Goal: Information Seeking & Learning: Learn about a topic

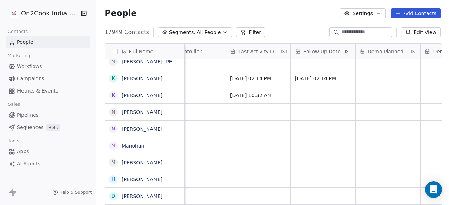
scroll to position [0, 1047]
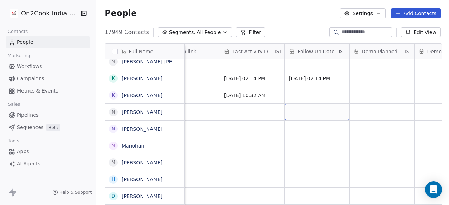
click at [238, 36] on button "Filter" at bounding box center [250, 32] width 29 height 10
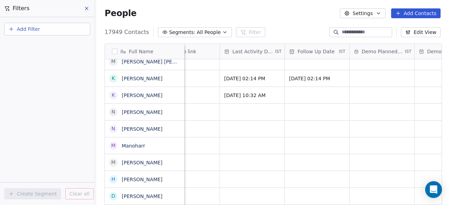
click at [41, 30] on button "Add Filter" at bounding box center [47, 29] width 86 height 13
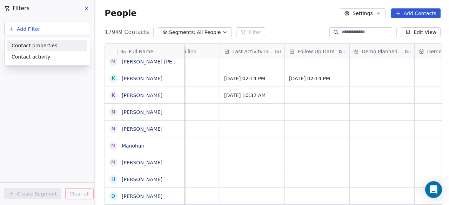
click at [48, 44] on span "Contact properties" at bounding box center [35, 45] width 46 height 7
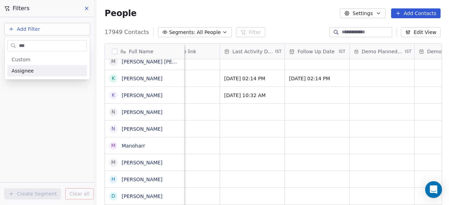
type input "***"
click at [56, 68] on div "Assignee" at bounding box center [47, 70] width 71 height 7
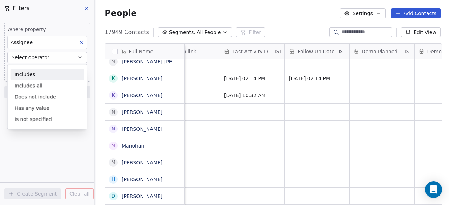
click at [55, 71] on div "Includes" at bounding box center [48, 74] width 74 height 11
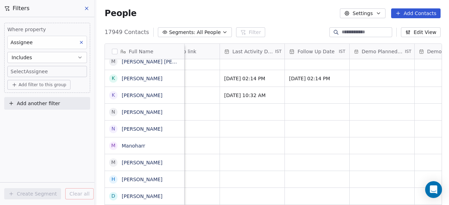
click at [48, 71] on body "On2Cook India Pvt. Ltd. Contacts People Marketing Workflows Campaigns Metrics &…" at bounding box center [224, 102] width 449 height 205
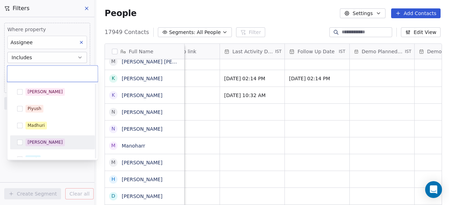
scroll to position [17, 0]
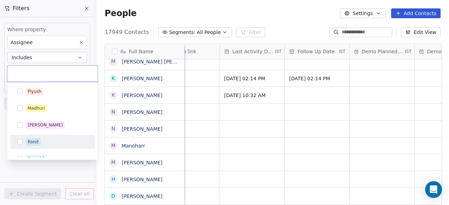
click at [38, 143] on span "Ronit" at bounding box center [33, 142] width 15 height 8
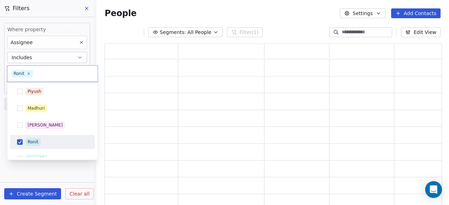
click at [327, 12] on html "On2Cook India Pvt. Ltd. Contacts People Marketing Workflows Campaigns Metrics &…" at bounding box center [224, 102] width 449 height 205
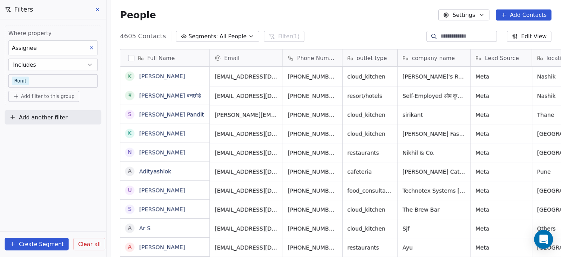
scroll to position [219, 457]
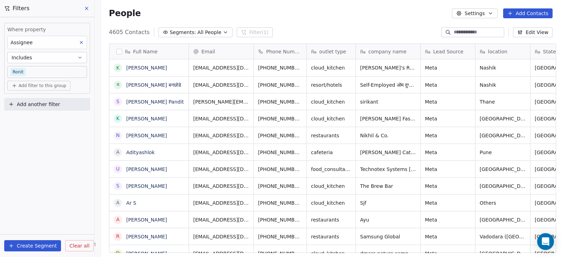
drag, startPoint x: 448, startPoint y: 0, endPoint x: 368, endPoint y: 35, distance: 87.5
click at [368, 35] on div "4605 Contacts Segments: All People Filter (1) Edit View" at bounding box center [331, 32] width 460 height 11
click at [36, 101] on span "Add another filter" at bounding box center [38, 104] width 43 height 7
click at [448, 136] on html "On2Cook India Pvt. Ltd. Contacts People Marketing Workflows Campaigns Metrics &…" at bounding box center [280, 128] width 561 height 257
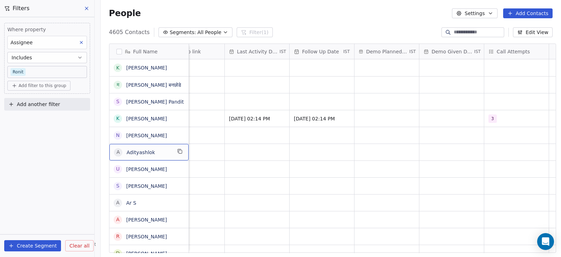
scroll to position [0, 1063]
click at [309, 30] on div "4605 Contacts Segments: All People Filter (1) Edit View" at bounding box center [331, 32] width 460 height 11
click at [33, 105] on span "Add another filter" at bounding box center [38, 104] width 43 height 7
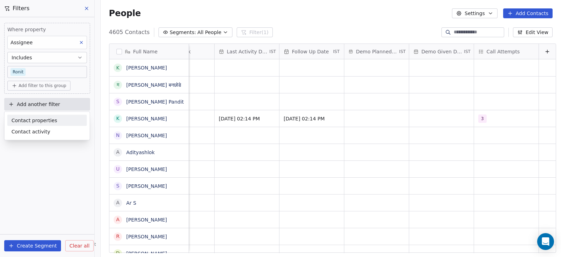
click at [33, 117] on span "Contact properties" at bounding box center [35, 119] width 46 height 7
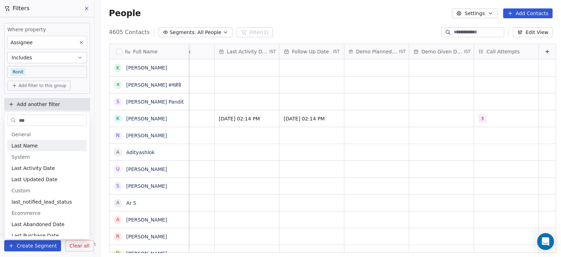
type input "****"
click at [229, 129] on html "On2Cook India Pvt. Ltd. Contacts People Marketing Workflows Campaigns Metrics &…" at bounding box center [280, 128] width 561 height 257
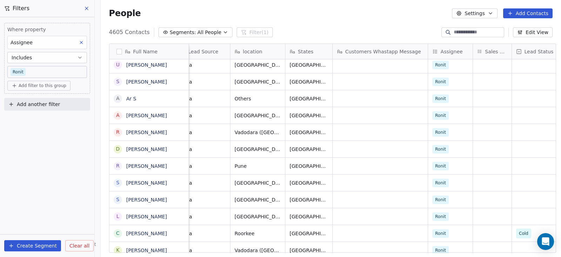
scroll to position [5, 202]
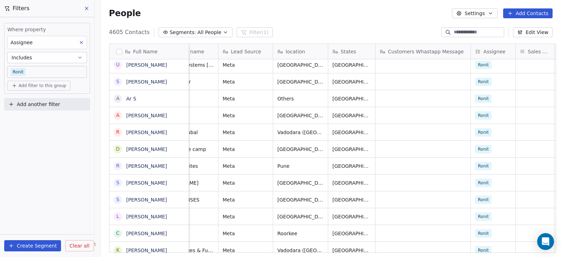
click at [24, 103] on span "Add another filter" at bounding box center [38, 104] width 43 height 7
click at [38, 120] on span "Contact properties" at bounding box center [35, 119] width 46 height 7
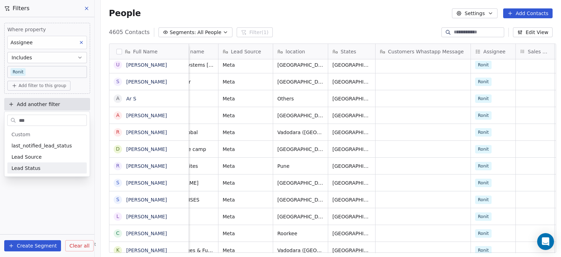
type input "***"
click at [44, 169] on div "Lead Status" at bounding box center [47, 167] width 71 height 7
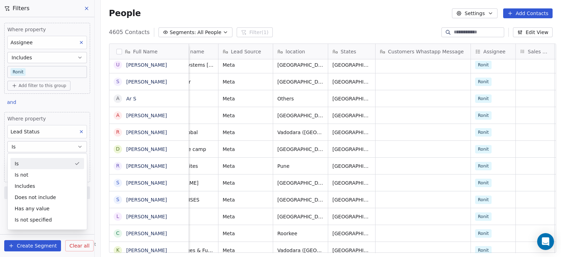
click at [49, 161] on div "Is" at bounding box center [48, 163] width 74 height 11
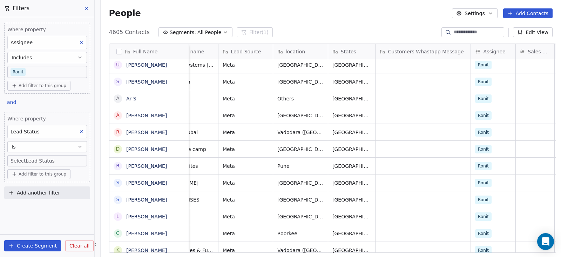
click at [46, 157] on body "On2Cook India Pvt. Ltd. Contacts People Marketing Workflows Campaigns Metrics &…" at bounding box center [280, 128] width 561 height 257
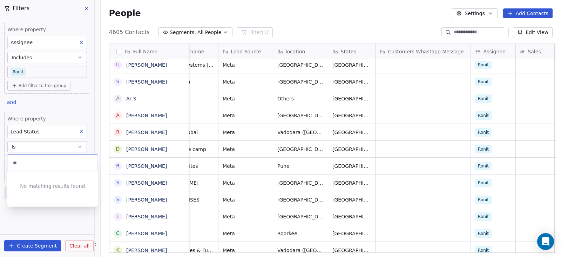
type input "*"
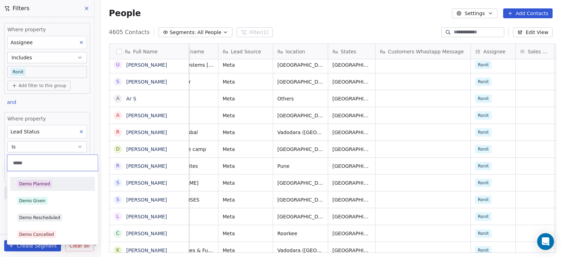
type input "****"
click at [45, 185] on div "Demo Planned" at bounding box center [34, 184] width 31 height 6
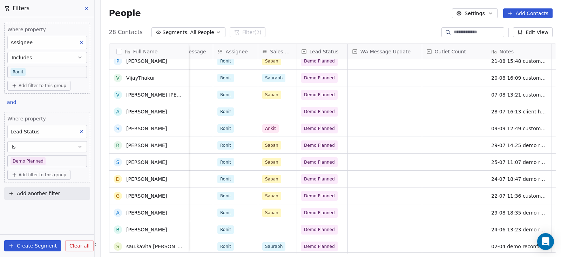
scroll to position [166, 0]
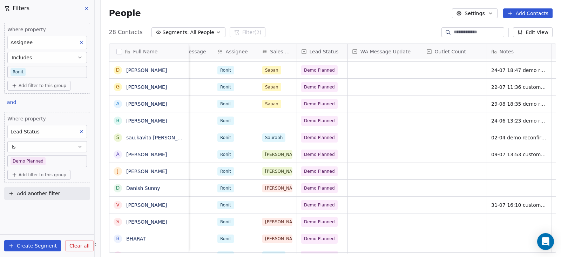
click at [53, 156] on body "On2Cook India Pvt. Ltd. Contacts People Marketing Workflows Campaigns Metrics &…" at bounding box center [280, 128] width 561 height 257
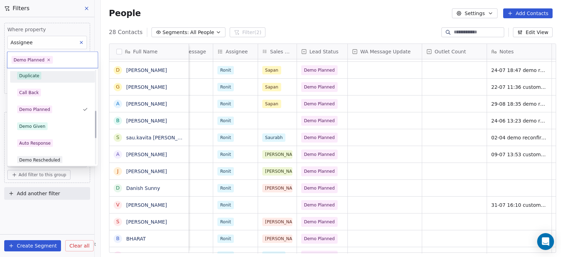
scroll to position [136, 0]
click at [56, 121] on div "Demo Given" at bounding box center [52, 126] width 79 height 11
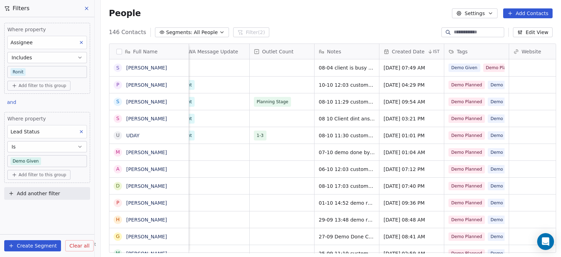
scroll to position [0, 634]
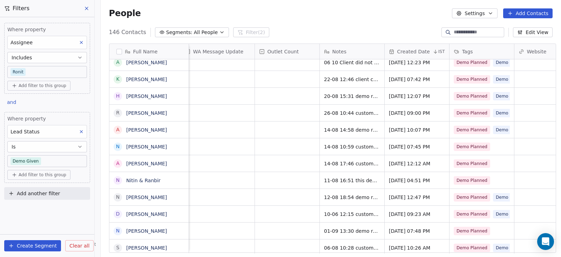
click at [82, 130] on icon at bounding box center [81, 131] width 2 height 2
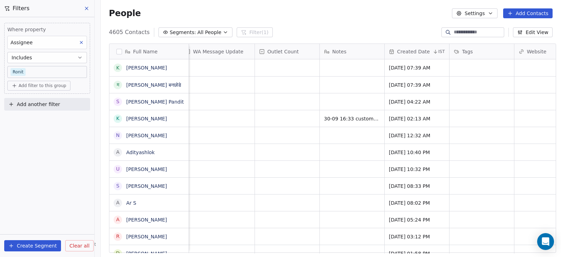
click at [46, 103] on span "Add another filter" at bounding box center [38, 104] width 43 height 7
click at [44, 121] on span "Contact properties" at bounding box center [35, 119] width 46 height 7
type input "****"
click at [35, 148] on div "Tags" at bounding box center [47, 145] width 71 height 7
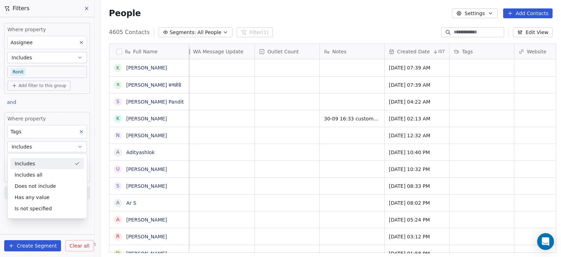
click at [36, 162] on div "Includes" at bounding box center [48, 163] width 74 height 11
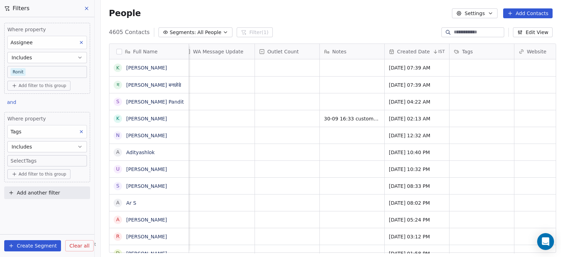
click at [39, 157] on body "On2Cook India Pvt. Ltd. Contacts People Marketing Workflows Campaigns Metrics &…" at bounding box center [280, 128] width 561 height 257
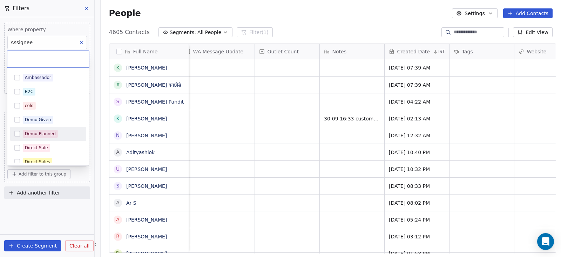
click at [58, 128] on div "Demo Planned" at bounding box center [48, 133] width 76 height 11
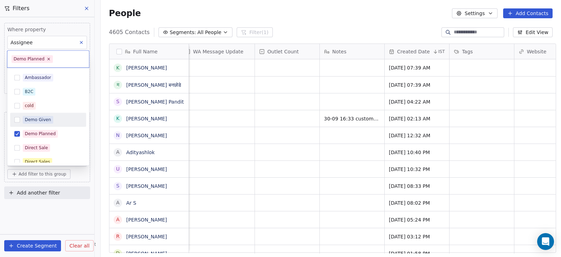
click at [339, 81] on html "On2Cook India Pvt. Ltd. Contacts People Marketing Workflows Campaigns Metrics &…" at bounding box center [280, 128] width 561 height 257
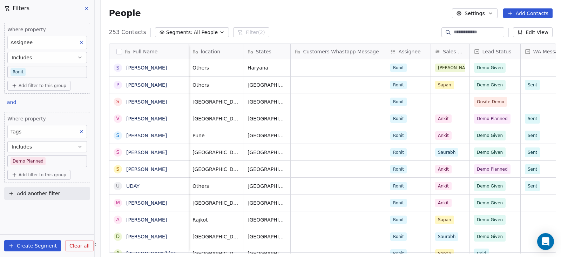
click at [44, 162] on body "On2Cook India Pvt. Ltd. Contacts People Marketing Workflows Campaigns Metrics &…" at bounding box center [280, 128] width 561 height 257
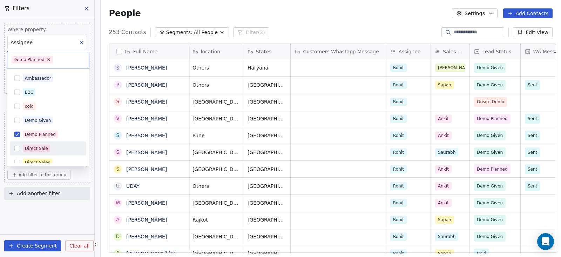
click at [53, 194] on html "On2Cook India Pvt. Ltd. Contacts People Marketing Workflows Campaigns Metrics &…" at bounding box center [280, 128] width 561 height 257
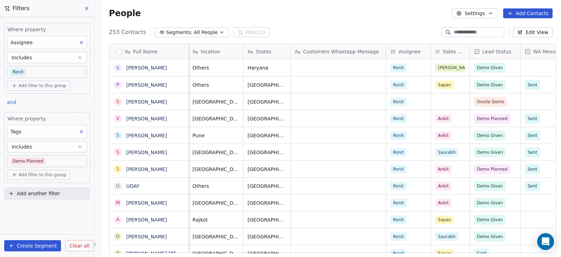
click at [53, 194] on span "Add another filter" at bounding box center [38, 193] width 43 height 7
click at [33, 205] on span "Contact properties" at bounding box center [35, 208] width 46 height 7
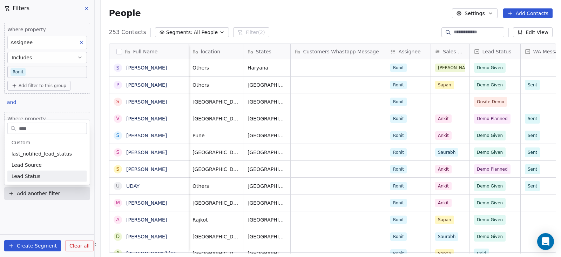
type input "****"
click at [72, 172] on div "Lead Status" at bounding box center [47, 175] width 80 height 11
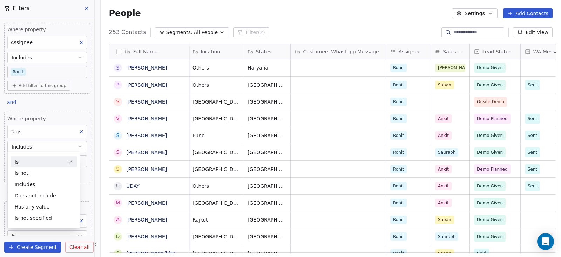
click at [32, 162] on div "Is" at bounding box center [44, 161] width 67 height 11
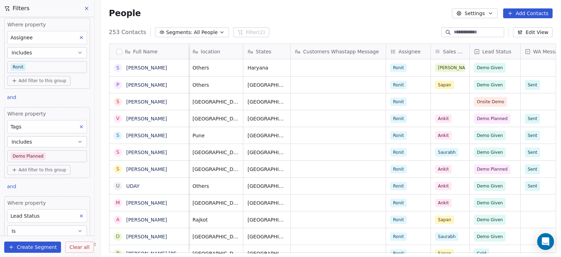
scroll to position [54, 0]
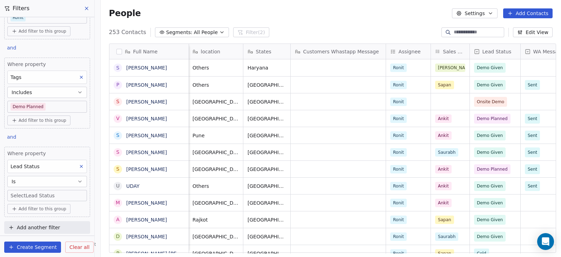
click at [54, 192] on body "On2Cook India Pvt. Ltd. Contacts People Marketing Workflows Campaigns Metrics &…" at bounding box center [280, 128] width 561 height 257
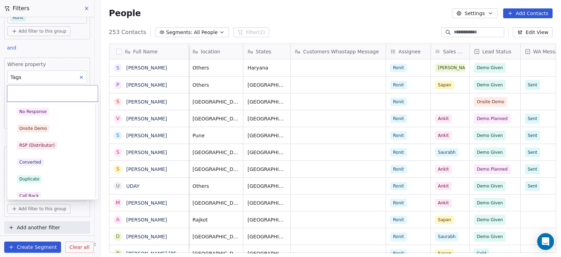
scroll to position [152, 0]
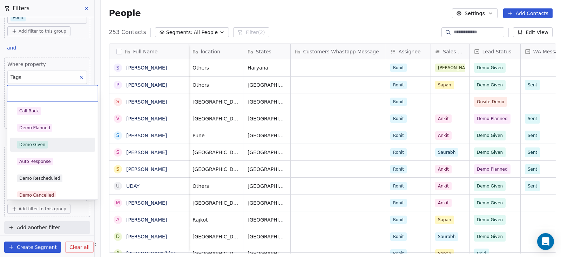
click at [46, 145] on div "Demo Given" at bounding box center [52, 145] width 71 height 8
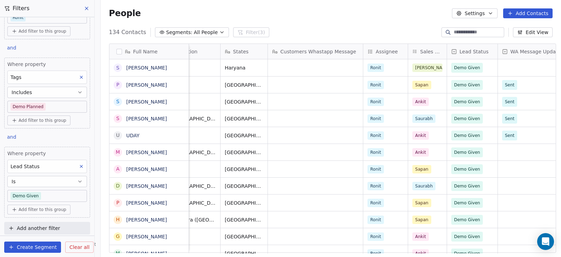
scroll to position [0, 312]
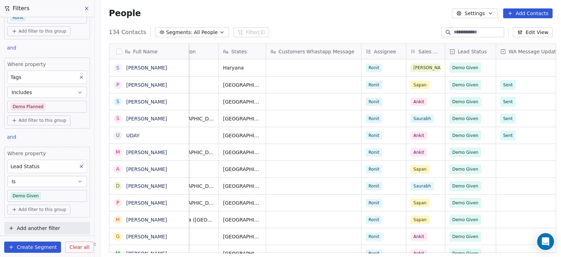
click at [54, 188] on body "On2Cook India Pvt. Ltd. Contacts People Marketing Workflows Campaigns Metrics &…" at bounding box center [280, 128] width 561 height 257
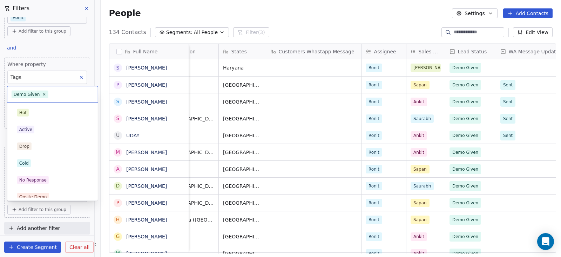
scroll to position [107, 0]
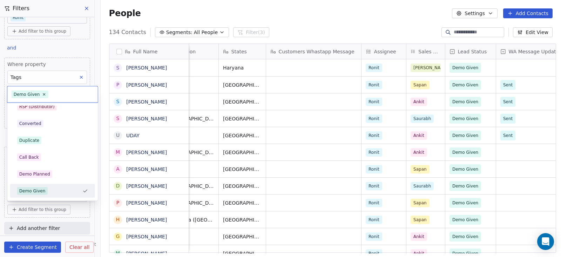
click at [54, 188] on div "Demo Given" at bounding box center [48, 191] width 62 height 8
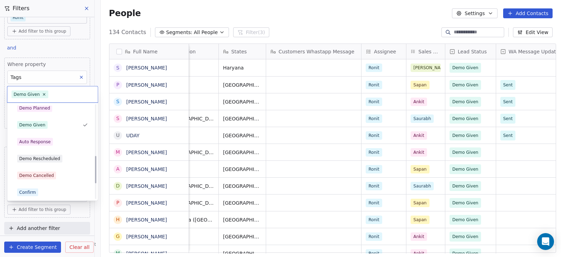
scroll to position [172, 0]
click at [56, 172] on div "Demo Cancelled" at bounding box center [52, 176] width 71 height 8
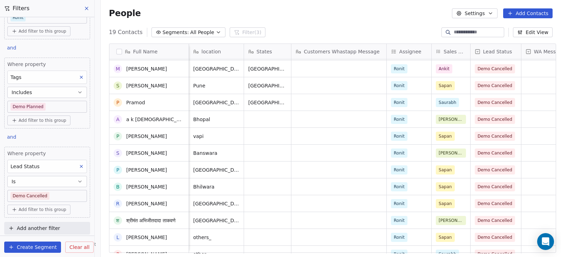
scroll to position [0, 0]
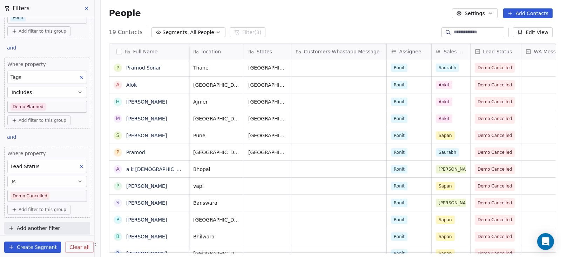
click at [77, 167] on button at bounding box center [81, 166] width 9 height 9
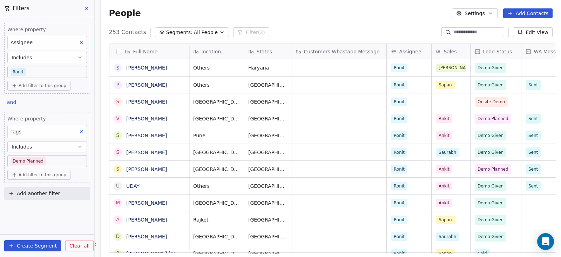
scroll to position [0, 364]
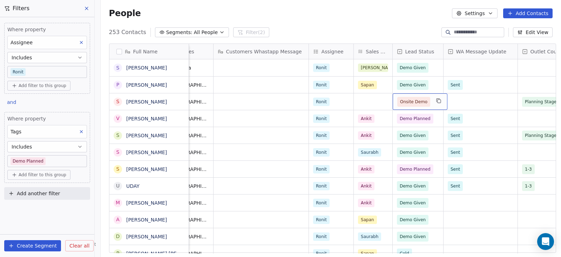
click at [403, 102] on span "Onsite Demo" at bounding box center [413, 101] width 27 height 7
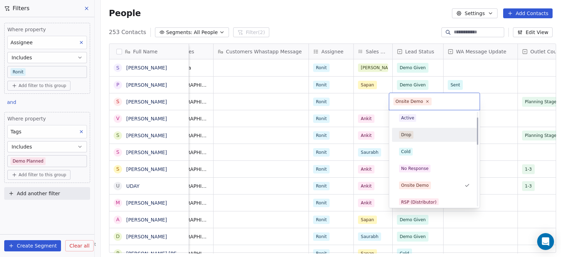
scroll to position [0, 0]
click at [251, 108] on html "On2Cook India Pvt. Ltd. Contacts People Marketing Workflows Campaigns Metrics &…" at bounding box center [280, 128] width 561 height 257
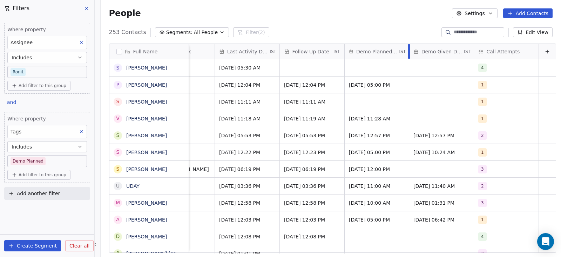
scroll to position [0, 1062]
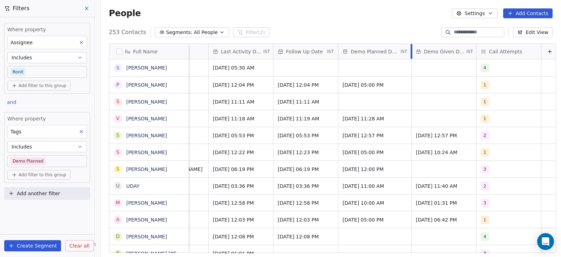
drag, startPoint x: 398, startPoint y: 48, endPoint x: 406, endPoint y: 59, distance: 13.2
click at [406, 59] on div "Demo Planned Date IST" at bounding box center [374, 51] width 73 height 15
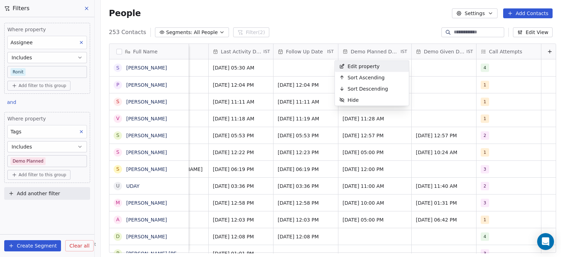
click at [434, 74] on html "On2Cook India Pvt. Ltd. Contacts People Marketing Workflows Campaigns Metrics &…" at bounding box center [280, 128] width 561 height 257
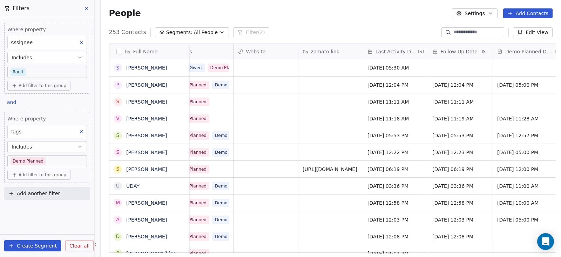
scroll to position [0, 908]
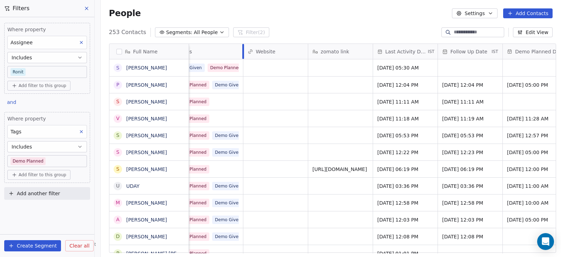
drag, startPoint x: 229, startPoint y: 53, endPoint x: 244, endPoint y: 53, distance: 14.4
click at [244, 53] on div "Outlet Count Notes Created Date IST Tags Website zomato link Last Activity Date…" at bounding box center [1, 51] width 1441 height 15
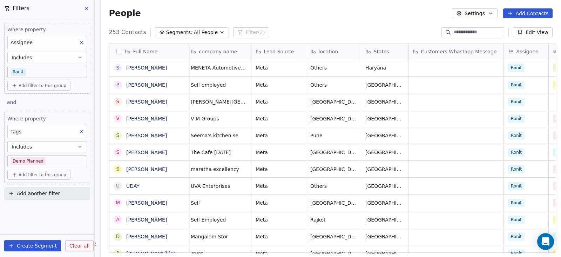
scroll to position [0, 0]
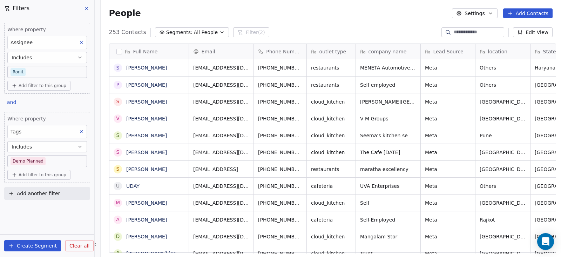
click at [86, 8] on icon at bounding box center [87, 9] width 6 height 6
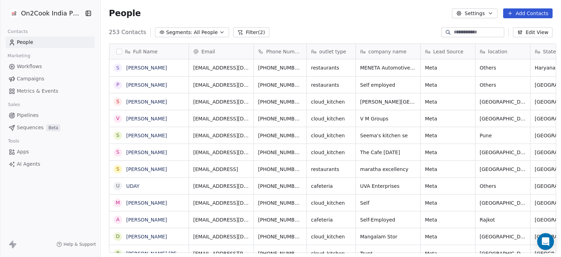
click at [240, 33] on button "Filter (2)" at bounding box center [251, 32] width 36 height 10
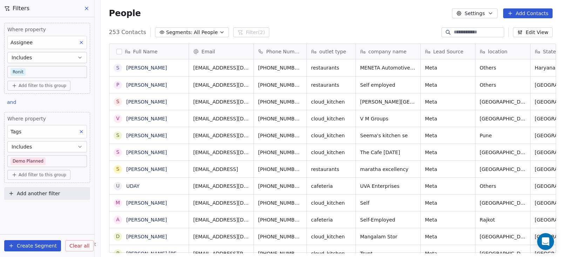
click at [71, 205] on span "Clear all" at bounding box center [79, 245] width 20 height 7
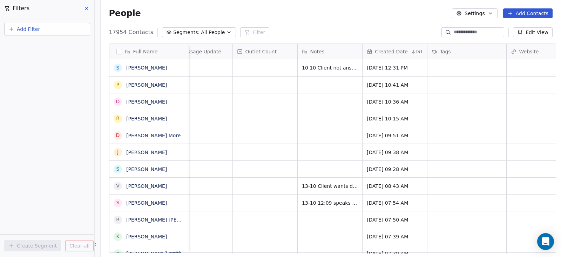
scroll to position [0, 753]
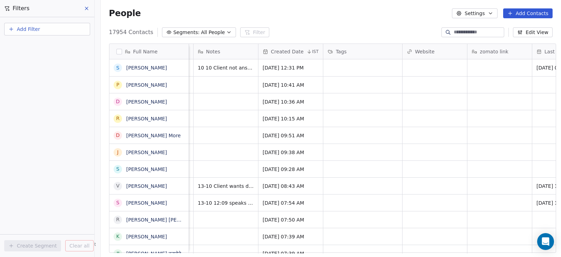
click at [299, 50] on div "Created Date" at bounding box center [284, 51] width 42 height 7
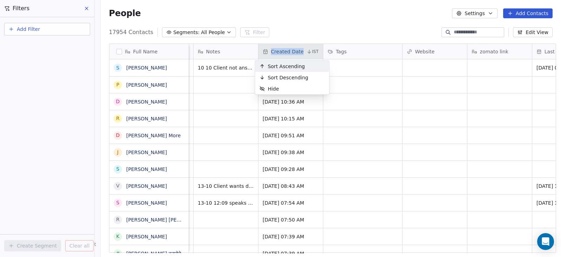
drag, startPoint x: 299, startPoint y: 50, endPoint x: 257, endPoint y: 55, distance: 42.7
click at [257, 55] on html "On2Cook India Pvt. Ltd. Contacts People Marketing Workflows Campaigns Metrics &…" at bounding box center [280, 128] width 561 height 257
copy div "Created Date"
click at [396, 113] on html "On2Cook India Pvt. Ltd. Contacts People Marketing Workflows Campaigns Metrics &…" at bounding box center [280, 128] width 561 height 257
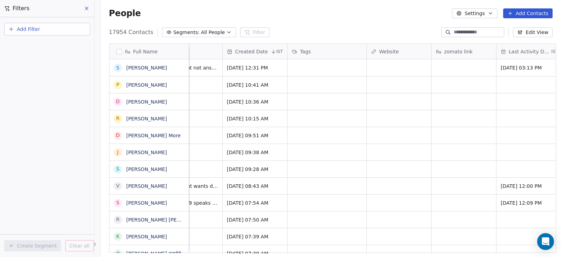
scroll to position [0, 789]
click at [307, 52] on div "Full Name S [PERSON_NAME] P [PERSON_NAME] D [PERSON_NAME] R [PERSON_NAME] D [PE…" at bounding box center [332, 148] width 446 height 209
click at [307, 52] on div "Tags" at bounding box center [326, 51] width 69 height 7
click at [307, 52] on html "On2Cook India Pvt. Ltd. Contacts People Marketing Workflows Campaigns Metrics &…" at bounding box center [280, 128] width 561 height 257
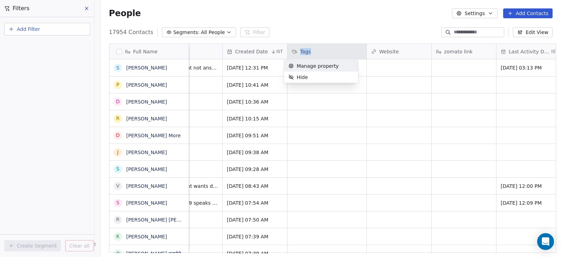
drag, startPoint x: 307, startPoint y: 52, endPoint x: 296, endPoint y: 52, distance: 10.9
click at [296, 52] on html "On2Cook India Pvt. Ltd. Contacts People Marketing Workflows Campaigns Metrics &…" at bounding box center [280, 128] width 561 height 257
copy div "Tags"
click at [390, 81] on html "On2Cook India Pvt. Ltd. Contacts People Marketing Workflows Campaigns Metrics &…" at bounding box center [280, 128] width 561 height 257
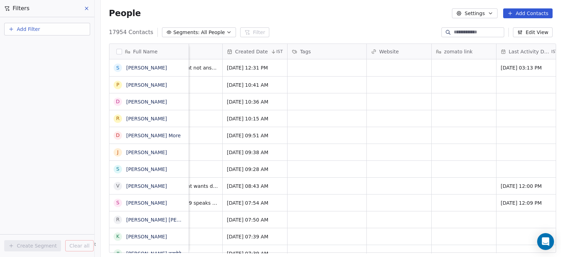
scroll to position [0, 897]
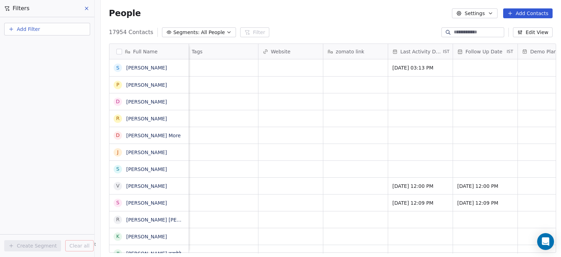
click at [431, 50] on span "Last Activity Date" at bounding box center [420, 51] width 41 height 7
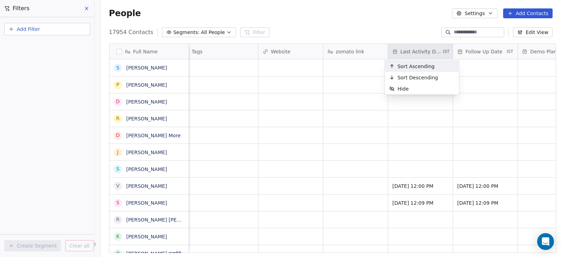
click at [431, 50] on html "On2Cook India Pvt. Ltd. Contacts People Marketing Workflows Campaigns Metrics &…" at bounding box center [280, 128] width 561 height 257
click at [431, 50] on span "Last Activity Date" at bounding box center [420, 51] width 41 height 7
click at [447, 51] on html "On2Cook India Pvt. Ltd. Contacts People Marketing Workflows Campaigns Metrics &…" at bounding box center [280, 128] width 561 height 257
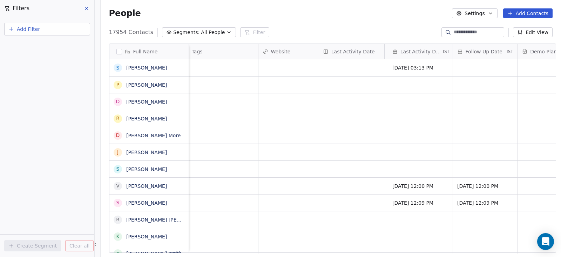
drag, startPoint x: 447, startPoint y: 51, endPoint x: 413, endPoint y: 61, distance: 35.5
click at [413, 61] on div "Full Name S [PERSON_NAME] P [PERSON_NAME] D [PERSON_NAME] R [PERSON_NAME] D [PE…" at bounding box center [332, 148] width 446 height 209
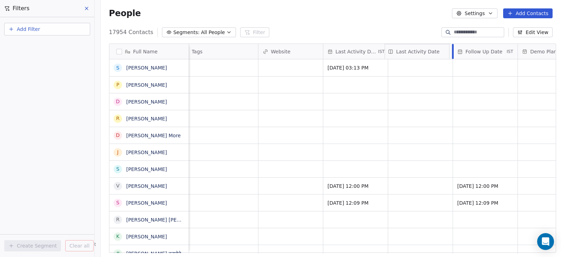
drag, startPoint x: 358, startPoint y: 54, endPoint x: 396, endPoint y: 51, distance: 38.7
click at [396, 51] on div "Full Name S [PERSON_NAME] P [PERSON_NAME] D [PERSON_NAME] R [PERSON_NAME] D [PE…" at bounding box center [332, 148] width 446 height 209
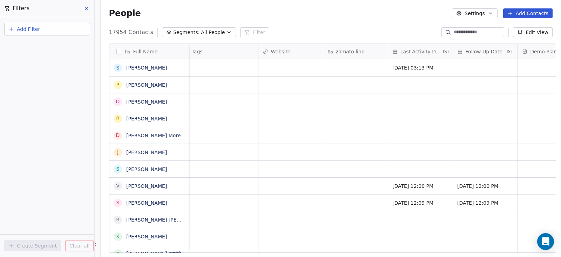
click at [446, 50] on div "Last Activity Date IST" at bounding box center [420, 51] width 64 height 15
click at [446, 50] on html "On2Cook India Pvt. Ltd. Contacts People Marketing Workflows Campaigns Metrics &…" at bounding box center [280, 128] width 561 height 257
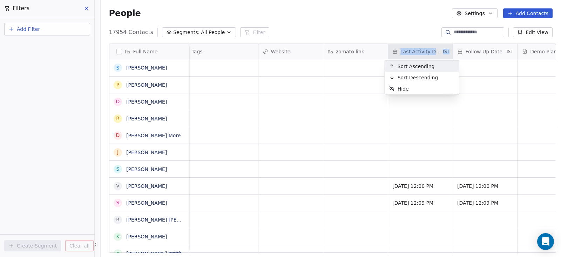
drag, startPoint x: 446, startPoint y: 50, endPoint x: 417, endPoint y: 55, distance: 28.8
click at [417, 55] on html "On2Cook India Pvt. Ltd. Contacts People Marketing Workflows Campaigns Metrics &…" at bounding box center [280, 128] width 561 height 257
copy div "Last Activity Date IST"
click at [445, 148] on html "On2Cook India Pvt. Ltd. Contacts People Marketing Workflows Campaigns Metrics &…" at bounding box center [280, 128] width 561 height 257
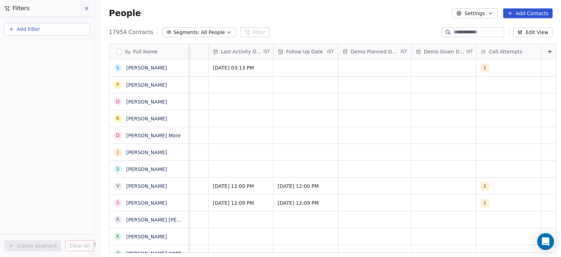
scroll to position [0, 1080]
click at [448, 50] on div "Demo Given Date IST" at bounding box center [441, 51] width 64 height 15
click at [448, 50] on html "On2Cook India Pvt. Ltd. Contacts People Marketing Workflows Campaigns Metrics &…" at bounding box center [280, 128] width 561 height 257
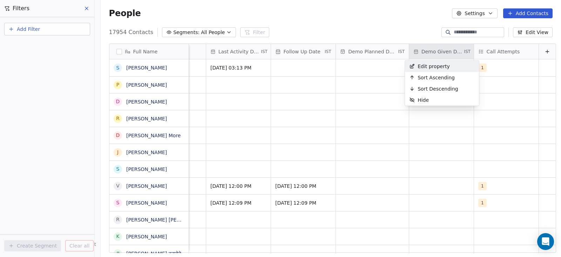
click at [448, 50] on html "On2Cook India Pvt. Ltd. Contacts People Marketing Workflows Campaigns Metrics &…" at bounding box center [280, 128] width 561 height 257
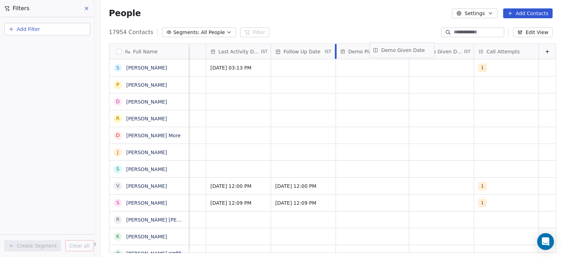
drag, startPoint x: 466, startPoint y: 50, endPoint x: 431, endPoint y: 48, distance: 35.4
click at [431, 48] on div "Full Name S [PERSON_NAME] P [PERSON_NAME] D [PERSON_NAME] R [PERSON_NAME] D [PE…" at bounding box center [332, 148] width 446 height 209
drag, startPoint x: 359, startPoint y: 50, endPoint x: 426, endPoint y: 50, distance: 66.6
click at [426, 50] on div "Full Name S [PERSON_NAME] P [PERSON_NAME] D [PERSON_NAME] R [PERSON_NAME] D [PE…" at bounding box center [332, 148] width 446 height 209
click at [448, 50] on div "Demo Given Date IST" at bounding box center [441, 51] width 64 height 15
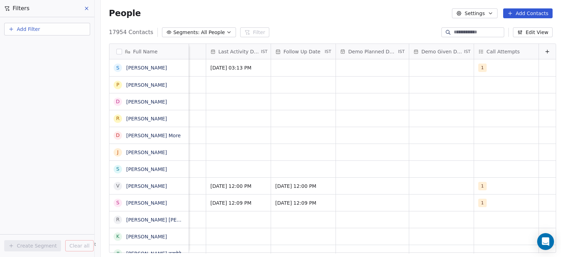
click at [448, 50] on html "On2Cook India Pvt. Ltd. Contacts People Marketing Workflows Campaigns Metrics &…" at bounding box center [280, 128] width 561 height 257
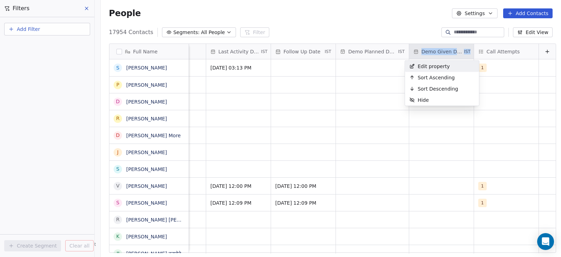
drag, startPoint x: 466, startPoint y: 50, endPoint x: 440, endPoint y: 52, distance: 26.4
click at [440, 52] on html "On2Cook India Pvt. Ltd. Contacts People Marketing Workflows Campaigns Metrics &…" at bounding box center [280, 128] width 561 height 257
copy div "Demo Given Date IST"
